Goal: Task Accomplishment & Management: Use online tool/utility

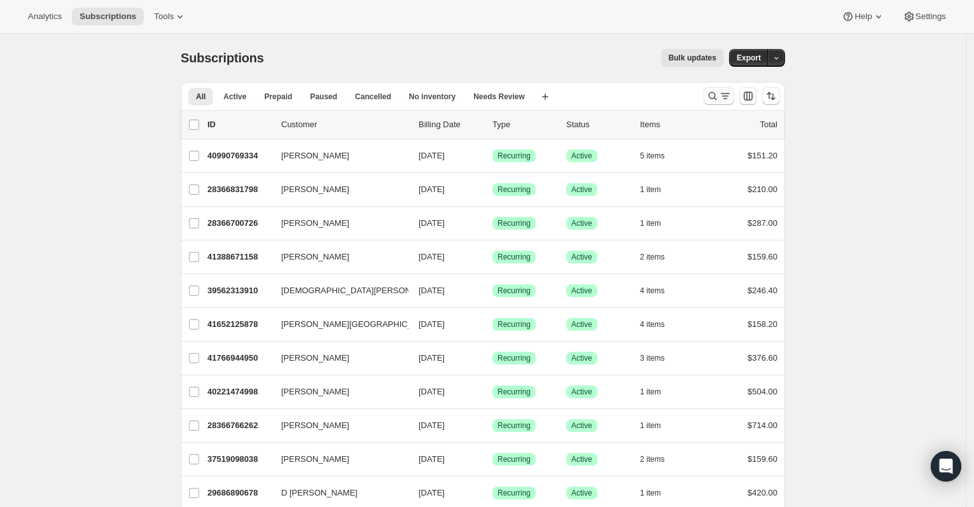
click at [722, 93] on icon "Search and filter results" at bounding box center [725, 96] width 13 height 13
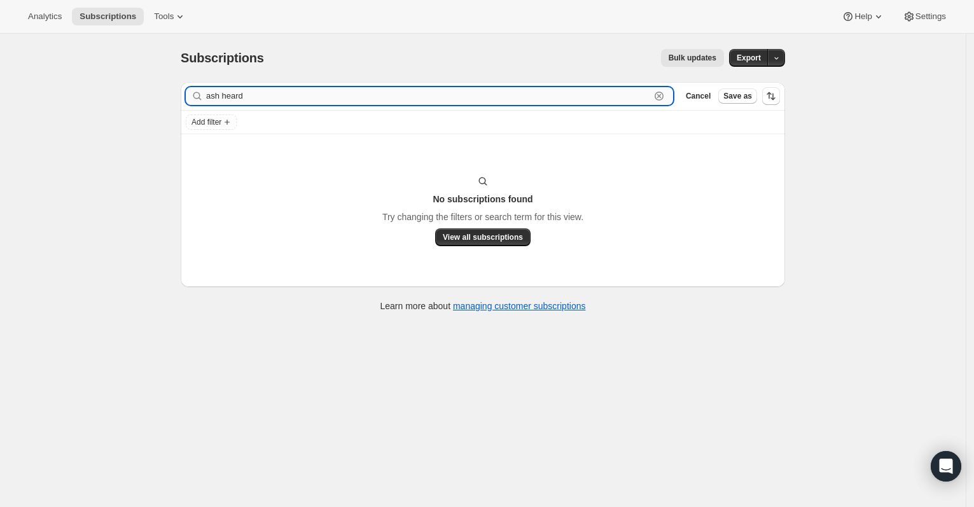
click at [224, 95] on input "ash heard" at bounding box center [428, 96] width 444 height 18
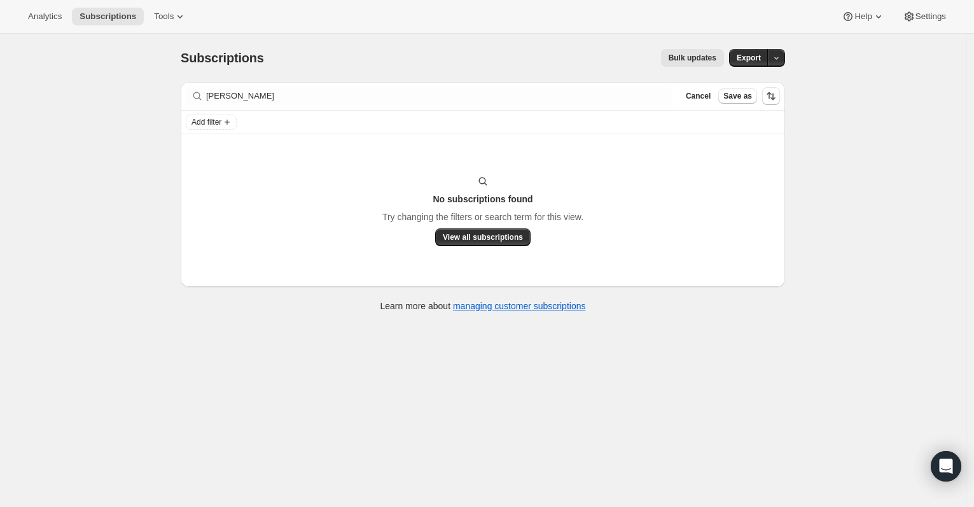
drag, startPoint x: 330, startPoint y: 102, endPoint x: 167, endPoint y: 81, distance: 163.6
click at [167, 81] on div "Subscriptions. This page is ready Subscriptions Bulk updates More actions Bulk …" at bounding box center [483, 287] width 966 height 507
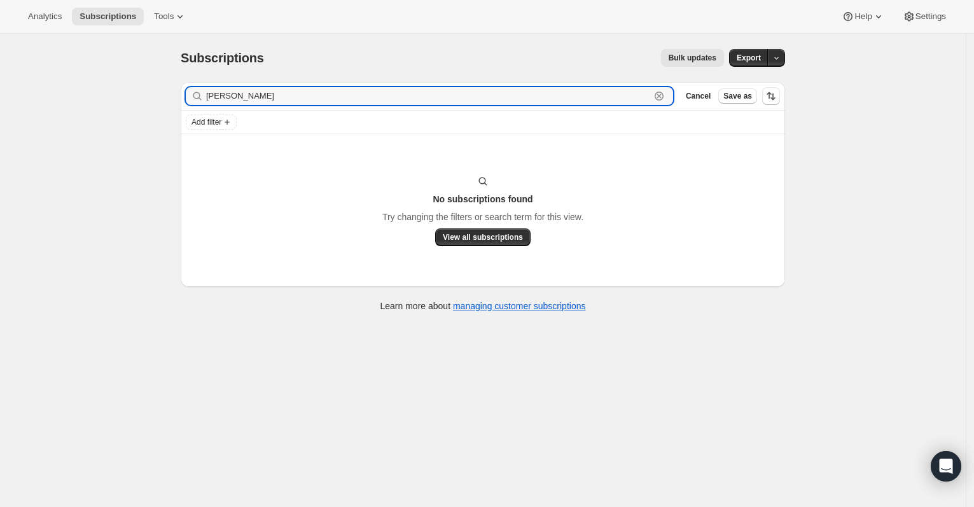
drag, startPoint x: 330, startPoint y: 102, endPoint x: 190, endPoint y: 92, distance: 140.4
click at [190, 92] on div "[PERSON_NAME] Clear" at bounding box center [429, 96] width 487 height 18
paste input ".[EMAIL_ADDRESS][DOMAIN_NAME]"
type input "[PERSON_NAME][EMAIL_ADDRESS][DOMAIN_NAME]"
